Goal: Task Accomplishment & Management: Use online tool/utility

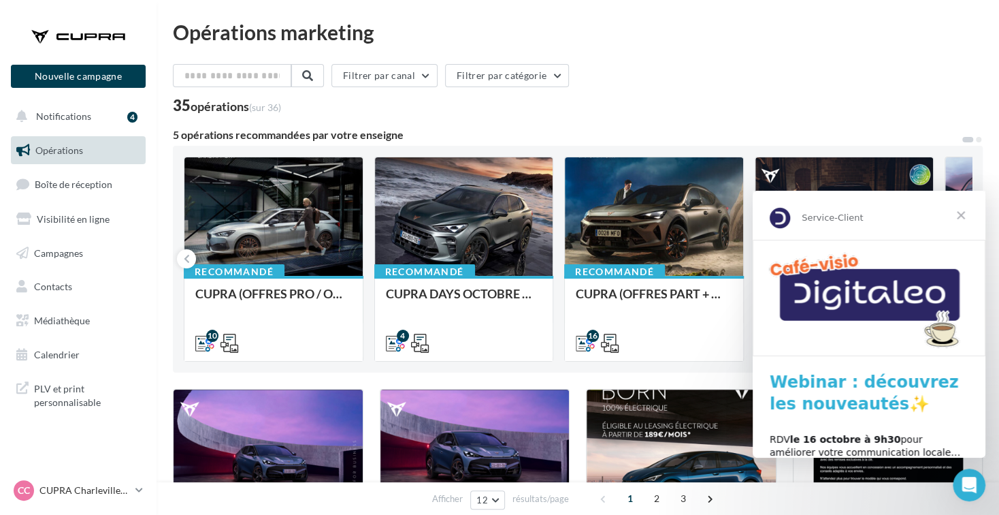
click at [956, 213] on span "Fermer" at bounding box center [961, 215] width 49 height 49
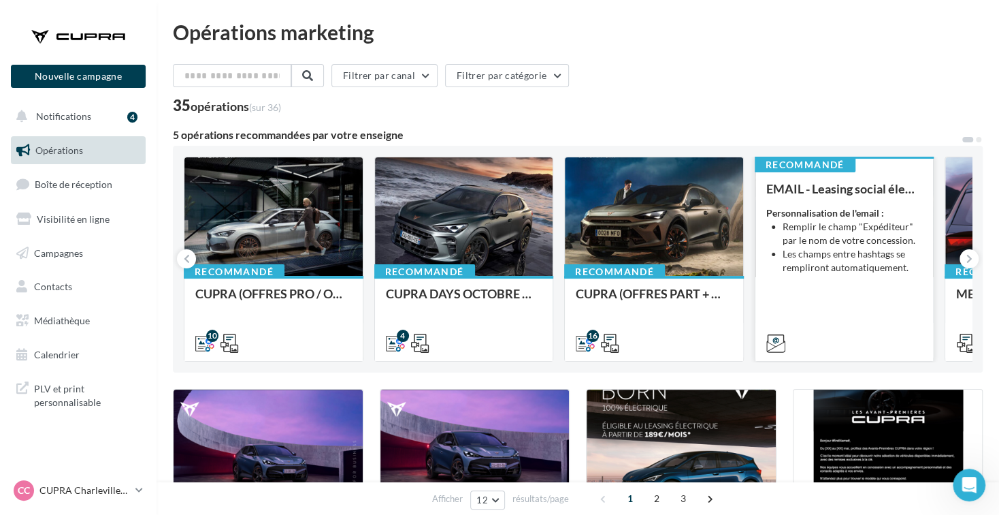
click at [858, 211] on strong "Personnalisation de l'email :" at bounding box center [826, 213] width 118 height 12
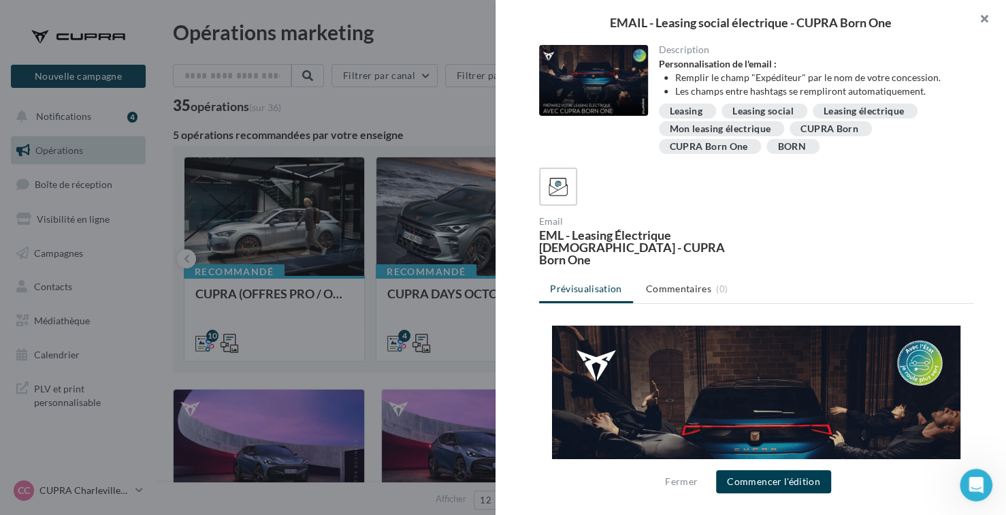
click at [982, 22] on button "button" at bounding box center [979, 20] width 54 height 41
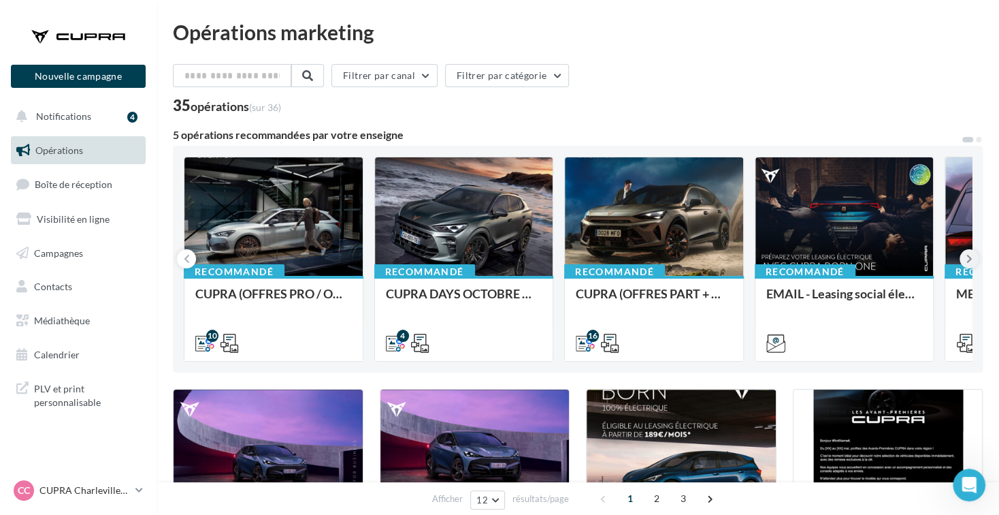
click at [969, 258] on icon at bounding box center [970, 259] width 6 height 14
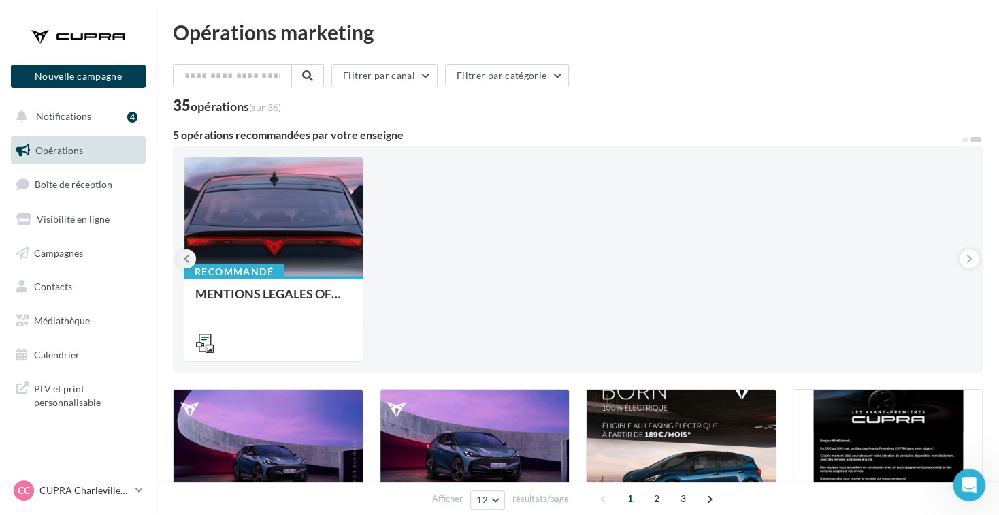
click at [185, 260] on icon at bounding box center [187, 259] width 6 height 14
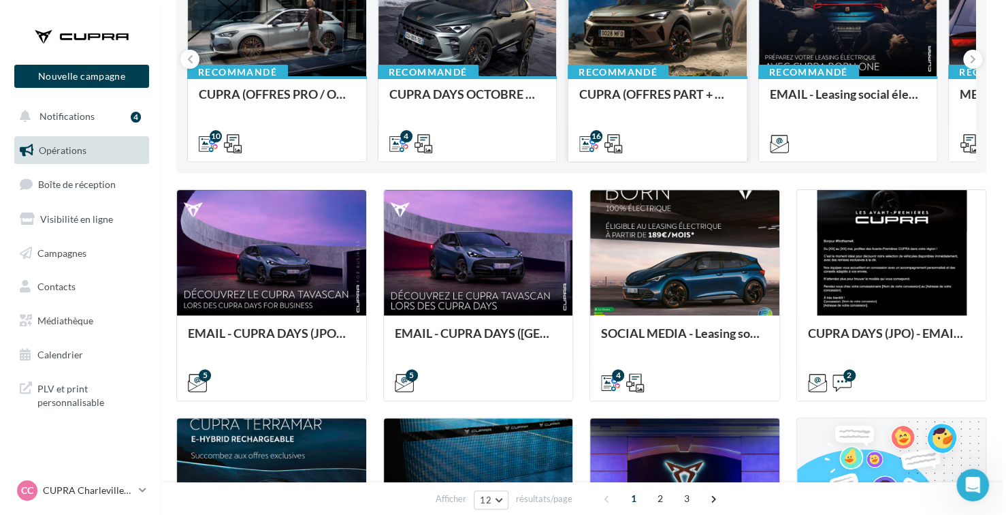
scroll to position [204, 0]
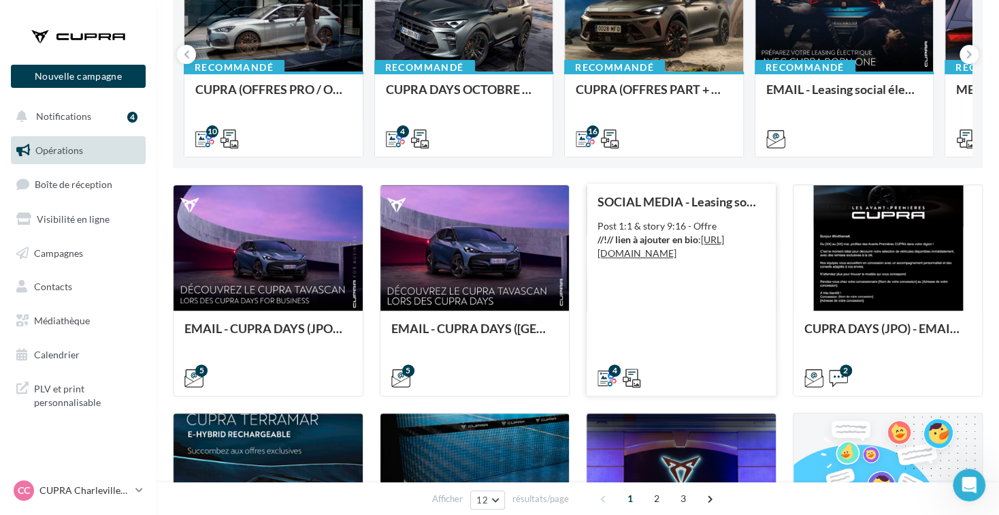
click at [717, 295] on div "SOCIAL MEDIA - Leasing social électrique - CUPRA Born Post 1:1 & story 9:16 - O…" at bounding box center [681, 289] width 167 height 189
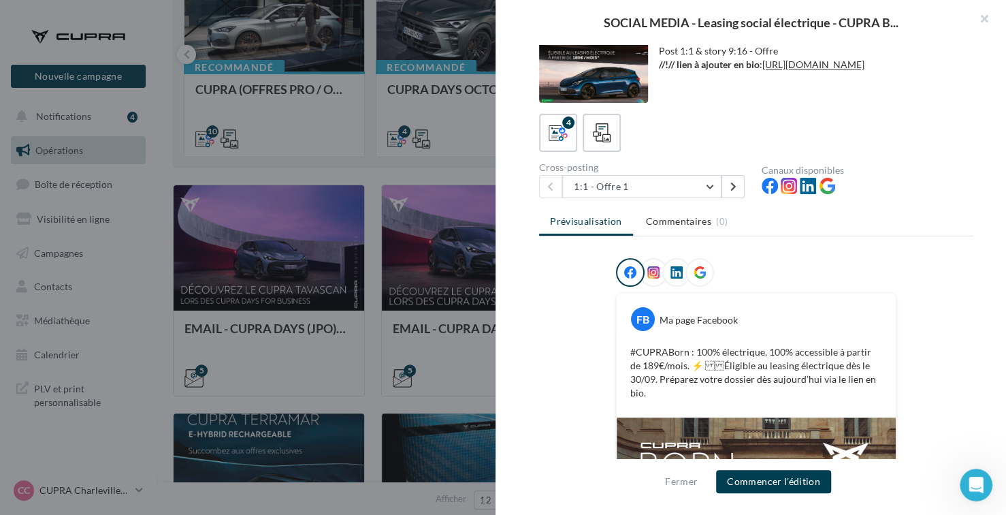
scroll to position [0, 0]
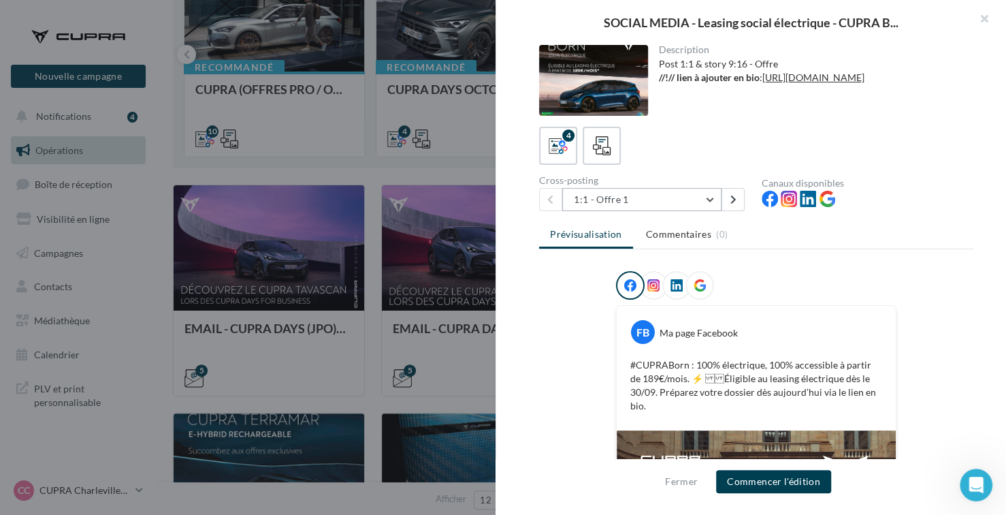
click at [675, 200] on button "1:1 - Offre 1" at bounding box center [641, 199] width 159 height 23
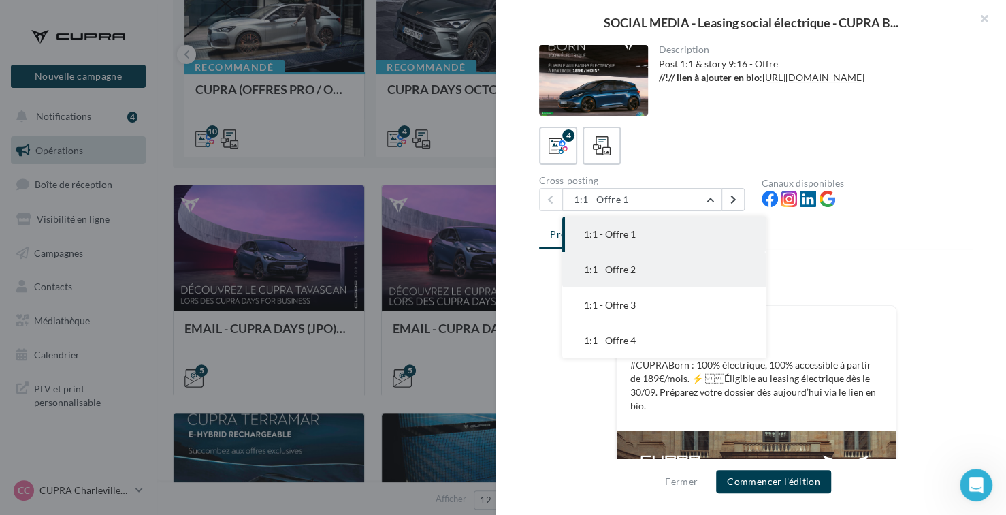
click at [663, 265] on button "1:1 - Offre 2" at bounding box center [664, 269] width 204 height 35
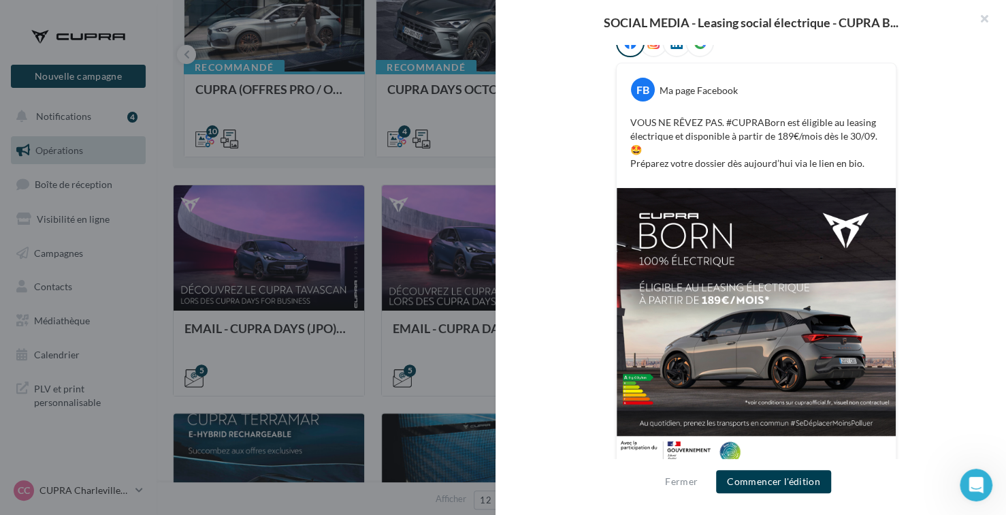
scroll to position [254, 0]
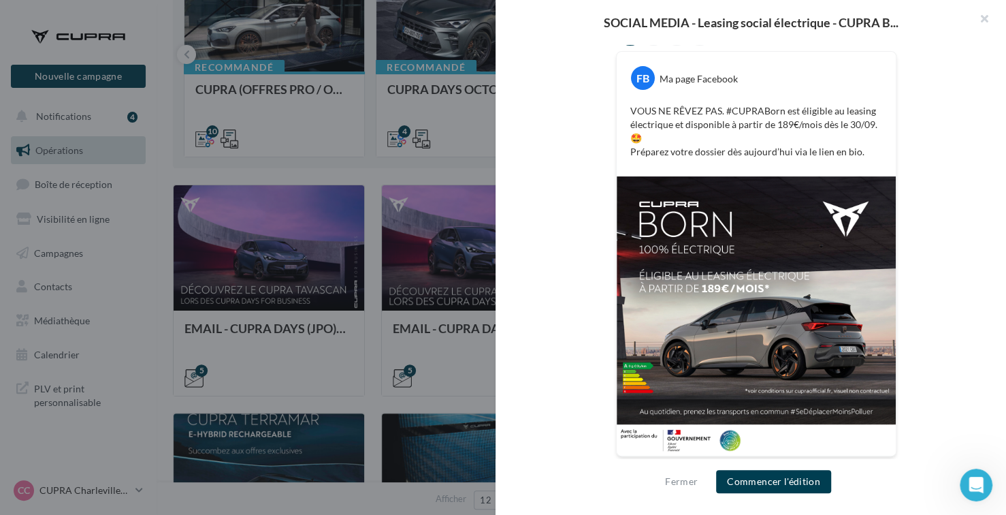
click at [930, 152] on div "FB Ma page Facebook VOUS NE RÊVEZ PAS. #CUPRABorn est éligible au leasing élect…" at bounding box center [756, 245] width 434 height 457
